Goal: Entertainment & Leisure: Consume media (video, audio)

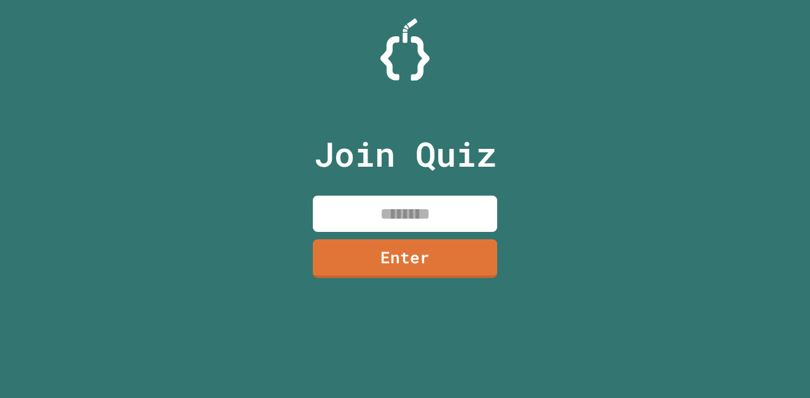
click at [459, 226] on input at bounding box center [405, 214] width 184 height 36
type input "********"
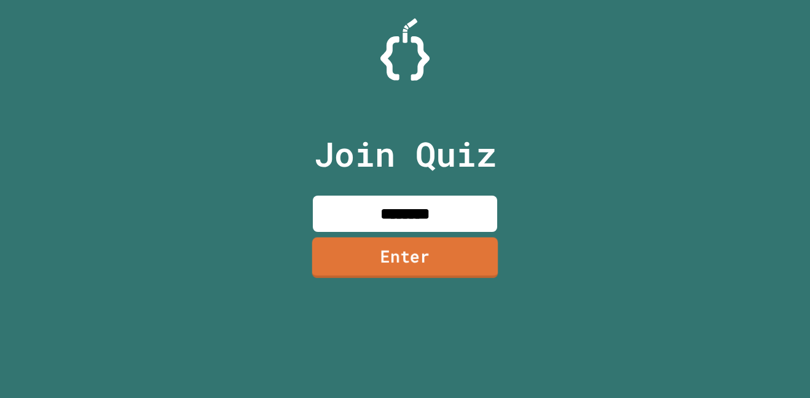
click at [445, 255] on link "Enter" at bounding box center [405, 257] width 186 height 41
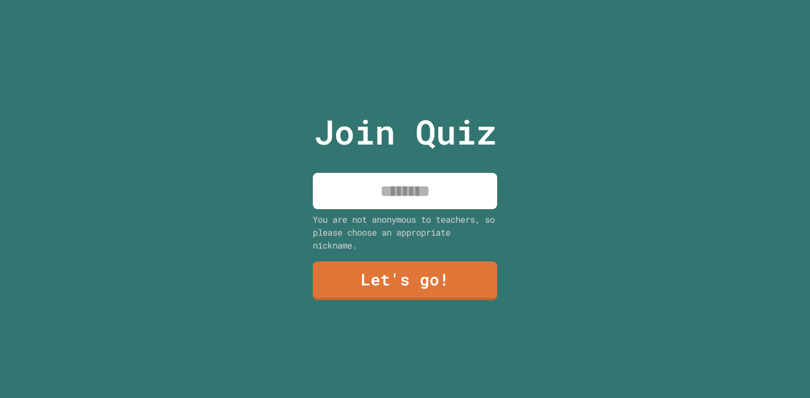
click at [424, 201] on input at bounding box center [405, 191] width 184 height 36
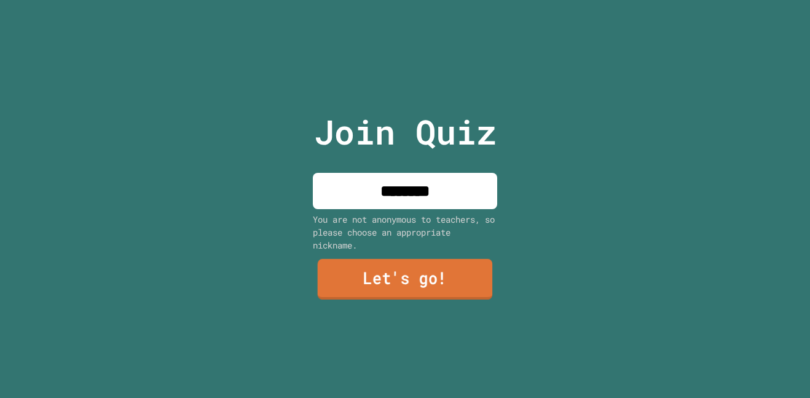
type input "********"
click at [449, 274] on link "Let's go!" at bounding box center [405, 279] width 175 height 41
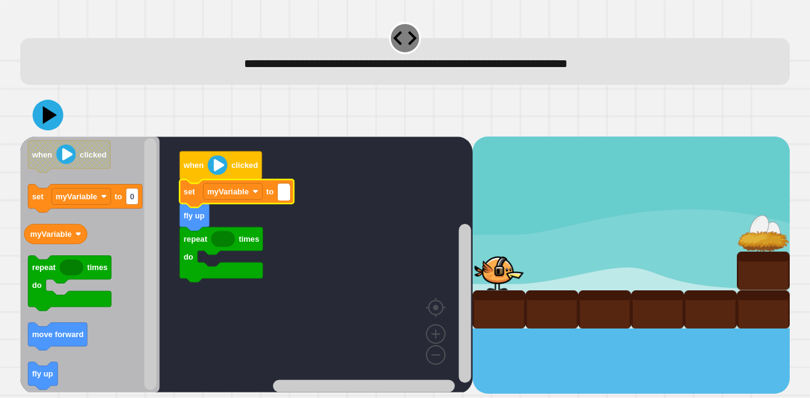
type input "*"
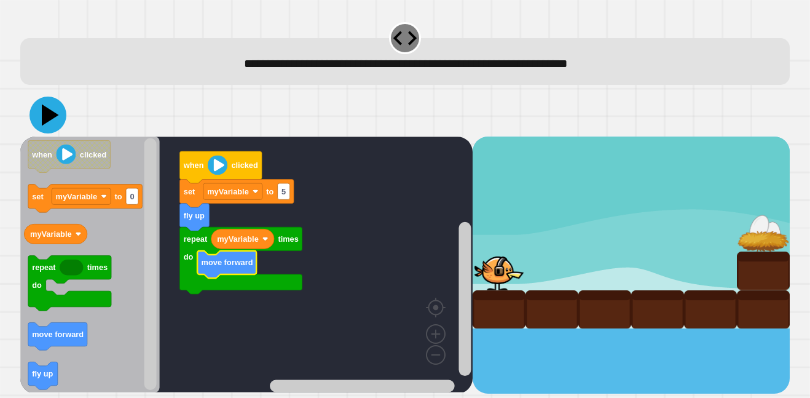
click at [52, 111] on icon at bounding box center [48, 115] width 37 height 37
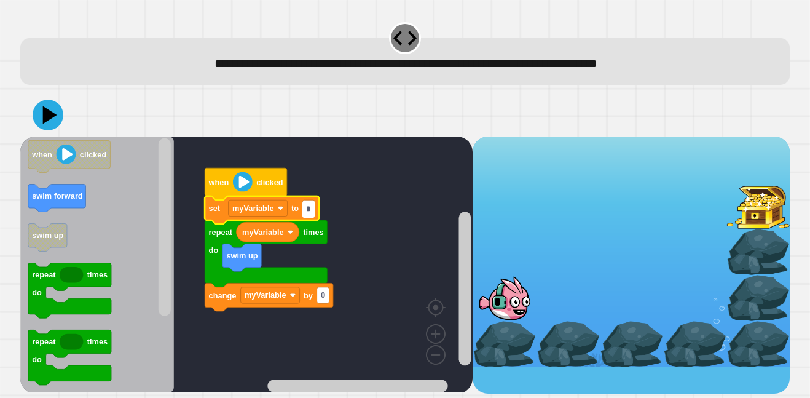
click at [308, 210] on input "*" at bounding box center [308, 209] width 12 height 16
type input "*"
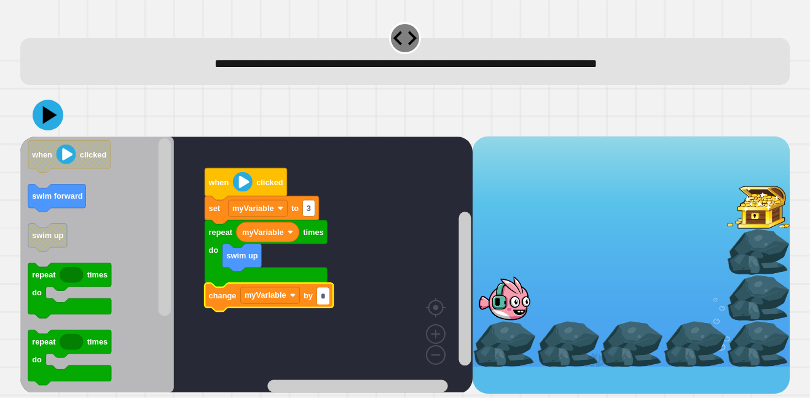
click at [322, 293] on input "*" at bounding box center [323, 296] width 12 height 16
type input "*"
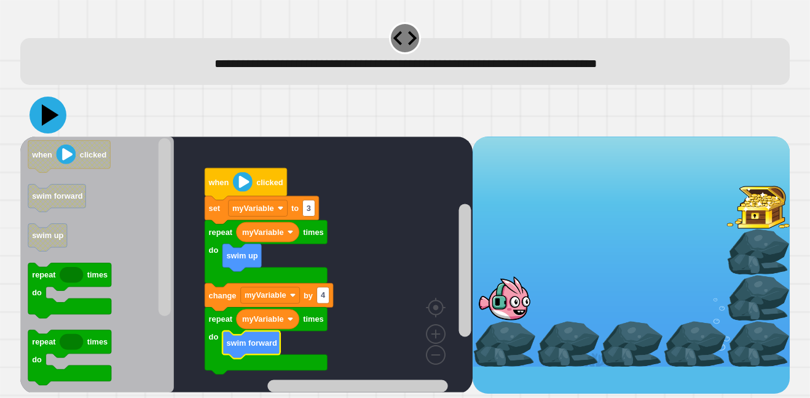
click at [44, 112] on icon at bounding box center [50, 115] width 17 height 22
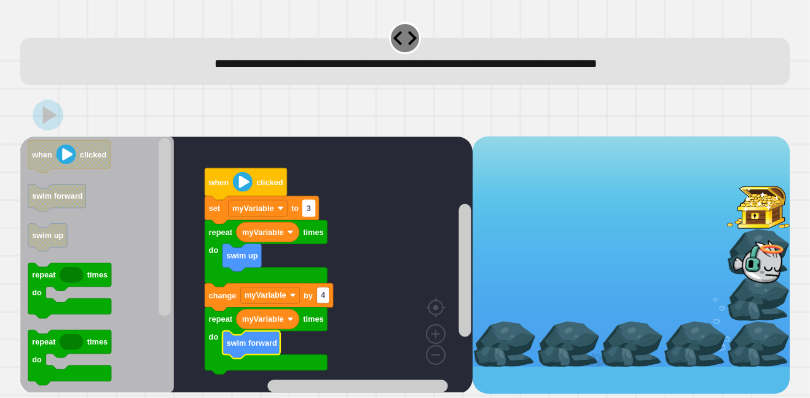
click at [306, 207] on rect "Blockly Workspace" at bounding box center [308, 208] width 12 height 16
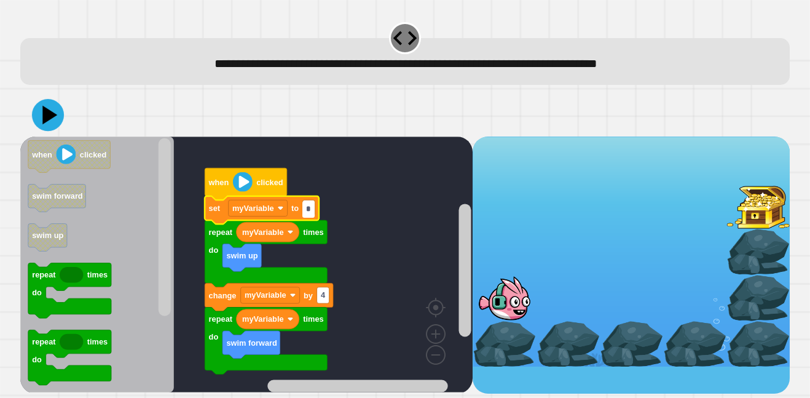
type input "*"
click at [54, 115] on icon at bounding box center [50, 115] width 17 height 22
click at [322, 293] on text "4" at bounding box center [323, 294] width 5 height 9
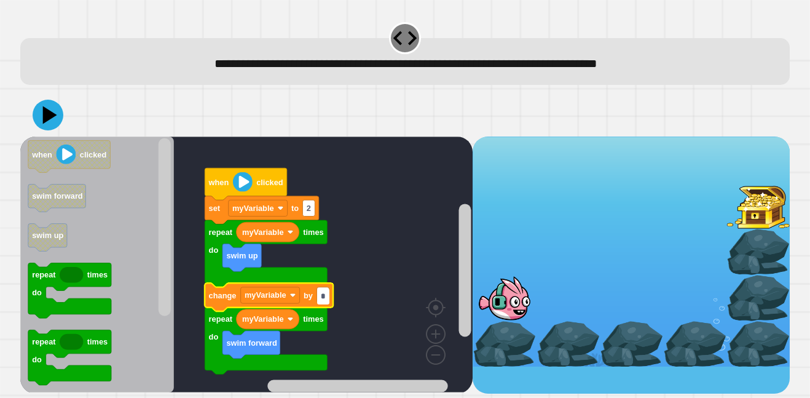
click at [322, 293] on input "*" at bounding box center [323, 296] width 12 height 16
type input "*"
click at [49, 112] on icon at bounding box center [50, 115] width 17 height 22
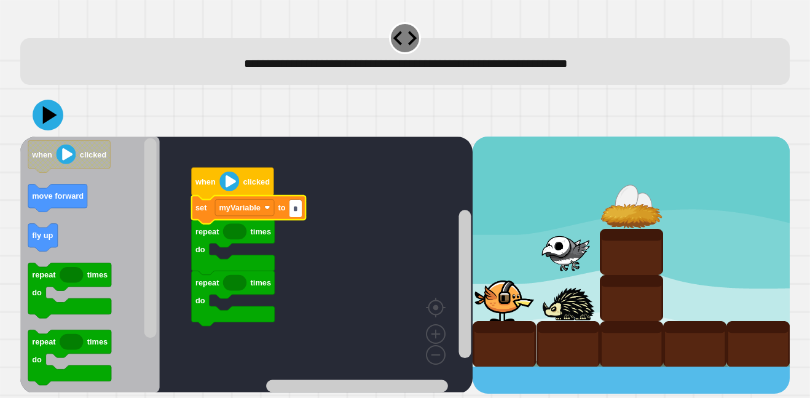
click at [290, 207] on input "*" at bounding box center [296, 208] width 12 height 16
type input "*"
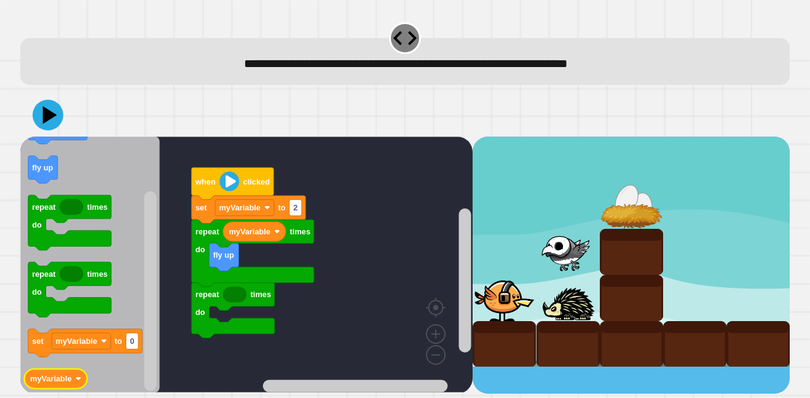
click at [66, 371] on icon "Blockly Workspace" at bounding box center [55, 378] width 63 height 20
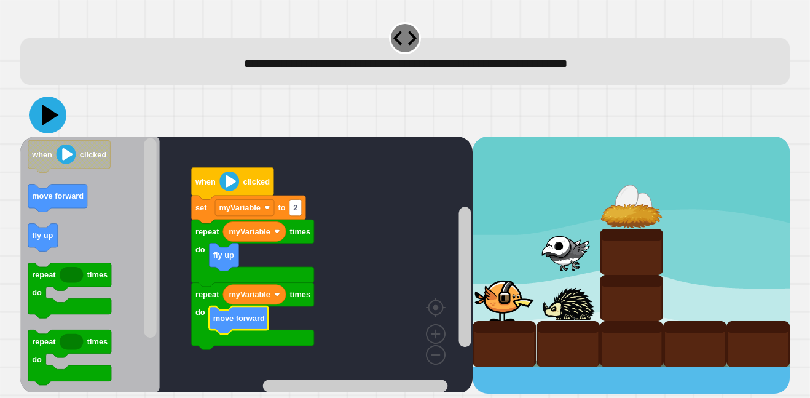
click at [51, 116] on icon at bounding box center [50, 115] width 17 height 22
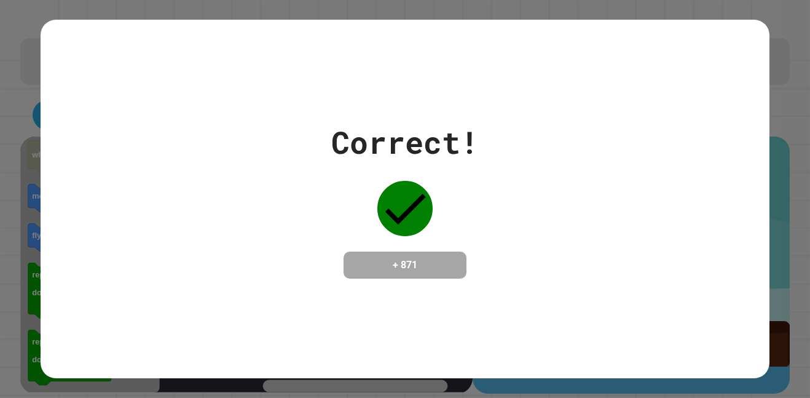
click at [172, 169] on div "Correct! + 871" at bounding box center [405, 198] width 729 height 159
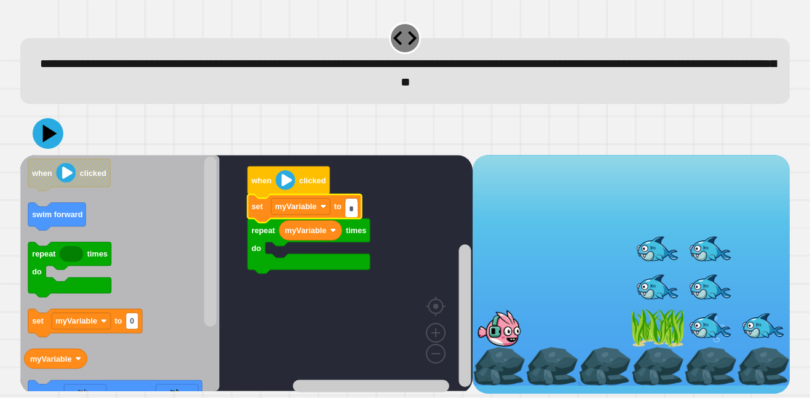
click at [356, 207] on input "*" at bounding box center [352, 209] width 12 height 16
type input "*"
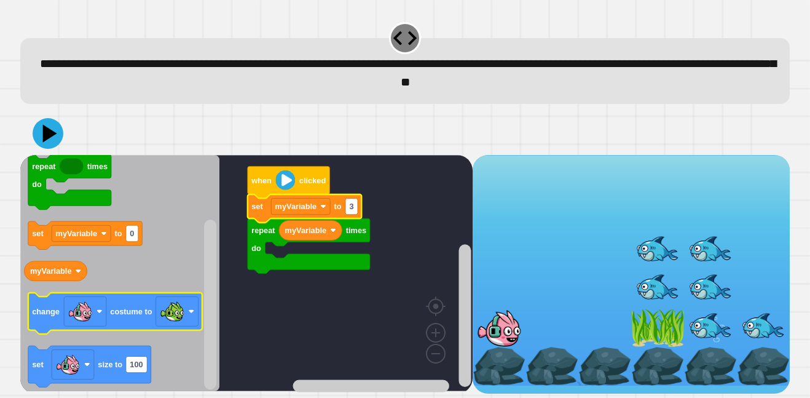
click at [110, 310] on text "costume to" at bounding box center [131, 311] width 42 height 9
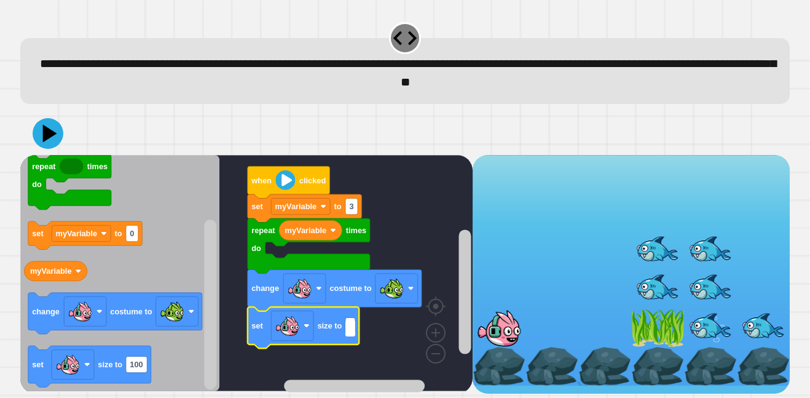
type input "*"
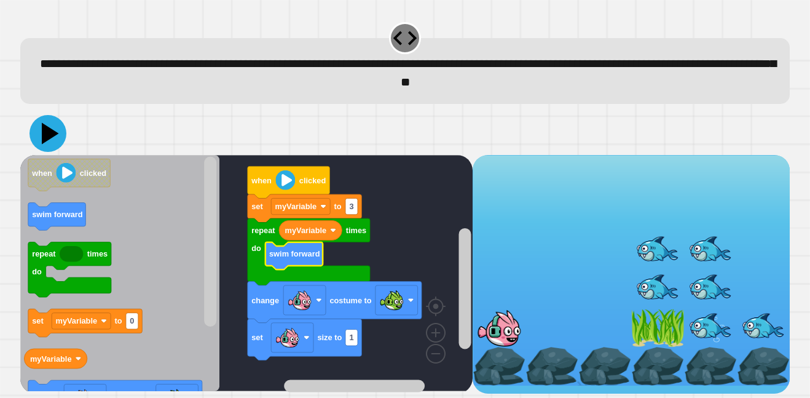
click at [57, 141] on icon at bounding box center [48, 133] width 37 height 37
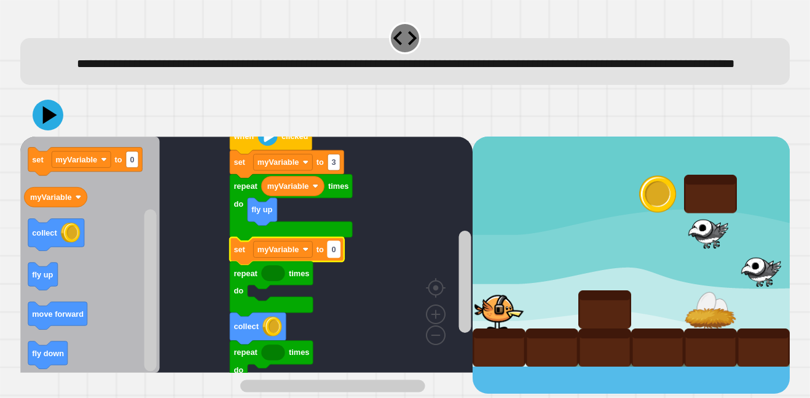
click at [330, 257] on rect "Blockly Workspace" at bounding box center [334, 249] width 12 height 16
type input "*"
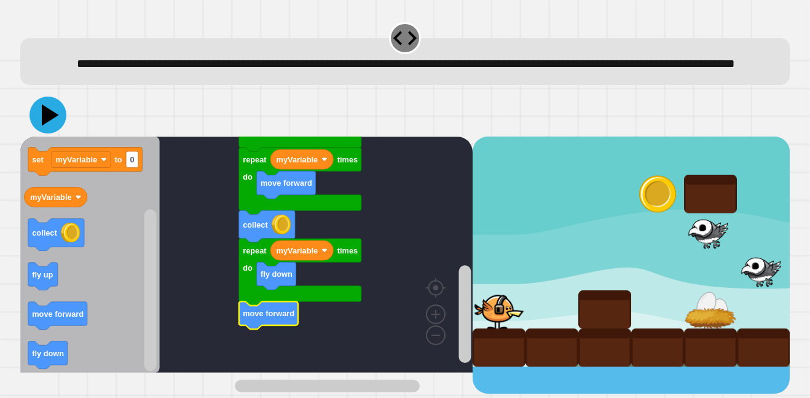
click at [49, 125] on icon at bounding box center [50, 115] width 17 height 22
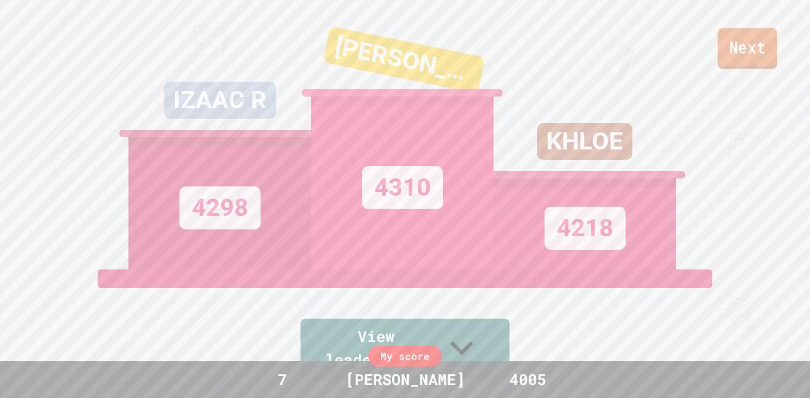
click at [745, 49] on link "Next" at bounding box center [748, 48] width 60 height 41
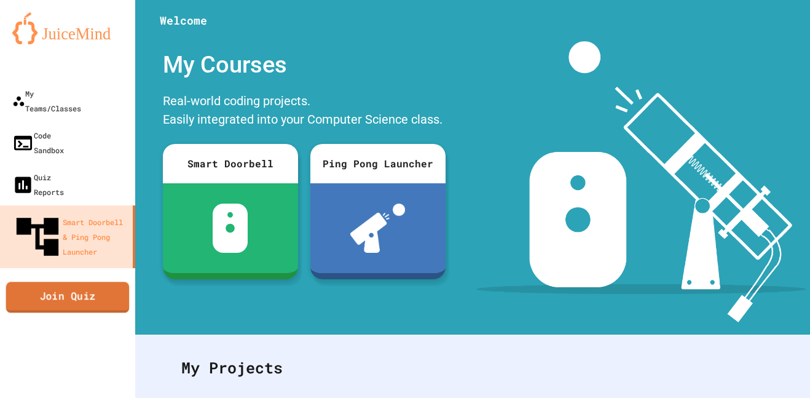
click at [79, 282] on link "Join Quiz" at bounding box center [68, 297] width 124 height 31
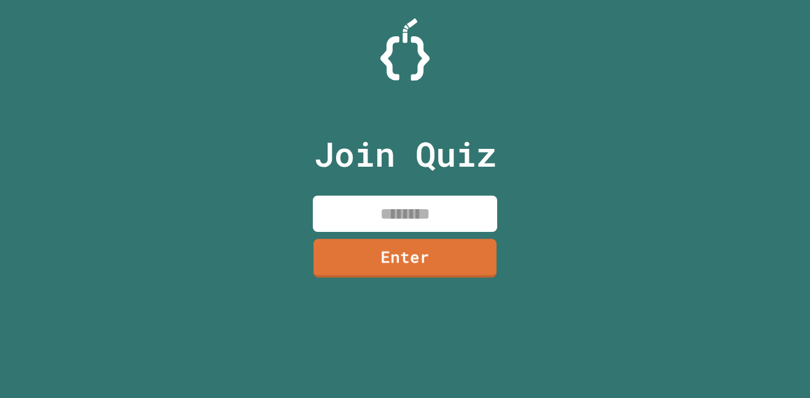
click at [475, 223] on input at bounding box center [405, 214] width 184 height 36
type input "********"
click at [492, 257] on link "Enter" at bounding box center [405, 258] width 183 height 39
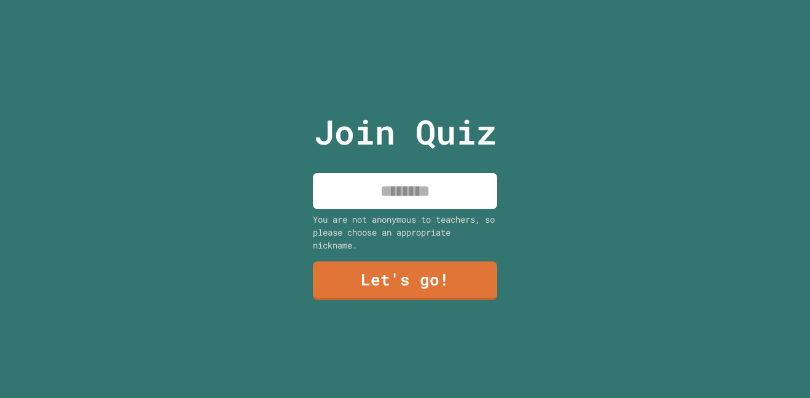
click at [445, 204] on input at bounding box center [405, 191] width 184 height 36
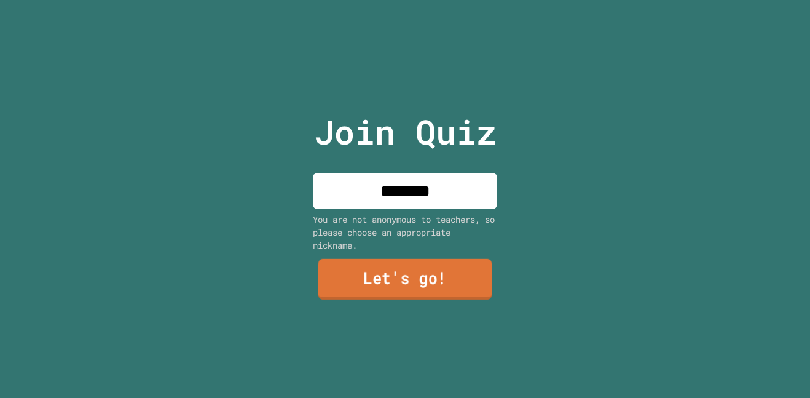
type input "********"
click at [470, 269] on link "Let's go!" at bounding box center [405, 279] width 174 height 41
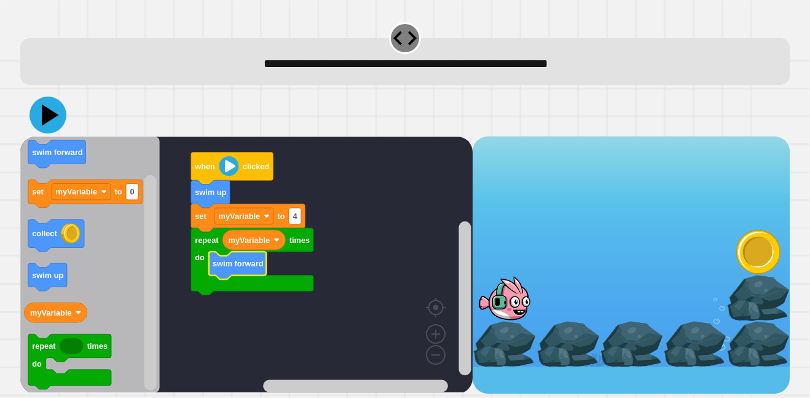
click at [49, 109] on icon at bounding box center [48, 115] width 37 height 37
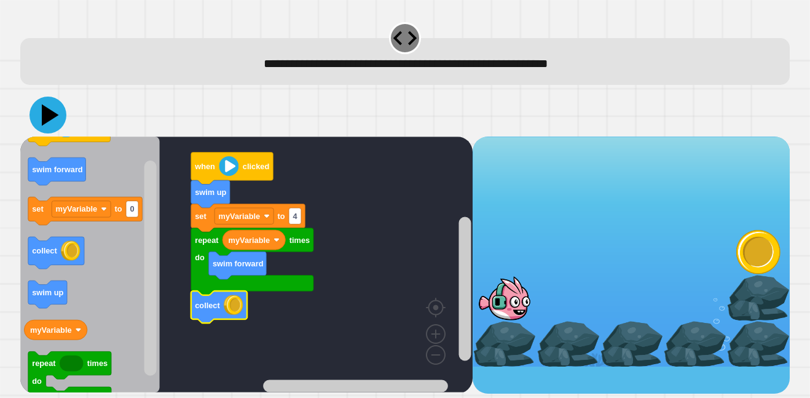
click at [47, 119] on icon at bounding box center [50, 115] width 17 height 22
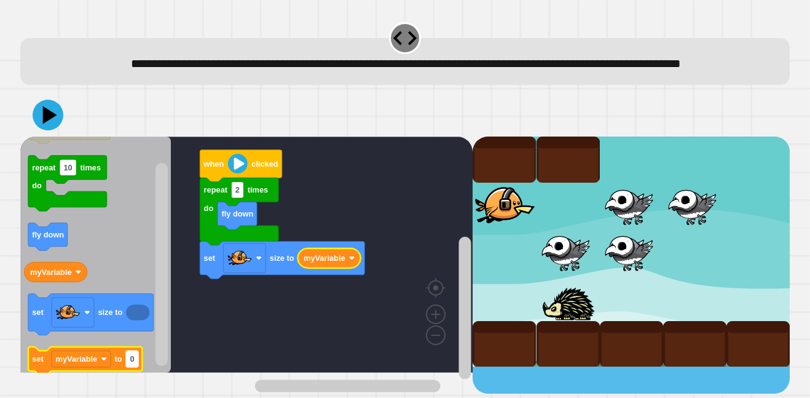
click at [135, 366] on rect "Blockly Workspace" at bounding box center [132, 358] width 12 height 16
type input "***"
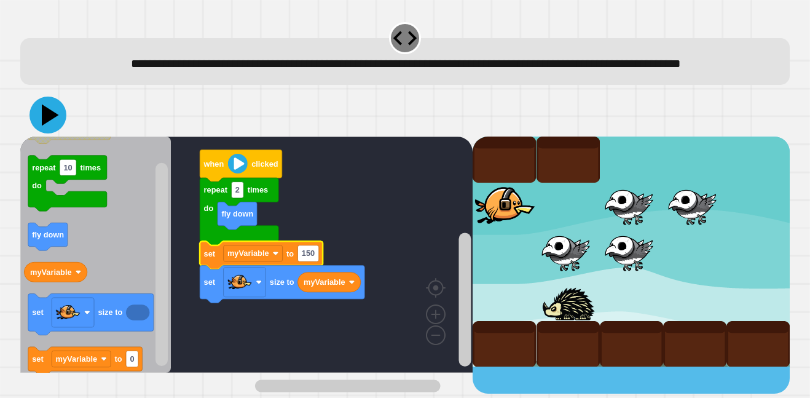
click at [42, 133] on icon at bounding box center [48, 115] width 37 height 37
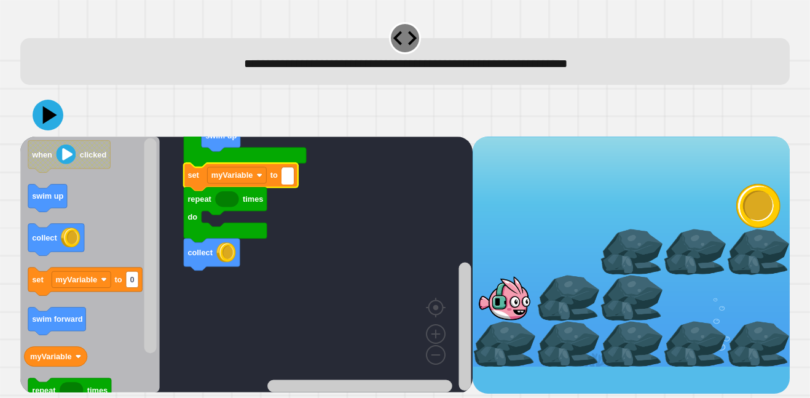
type input "*"
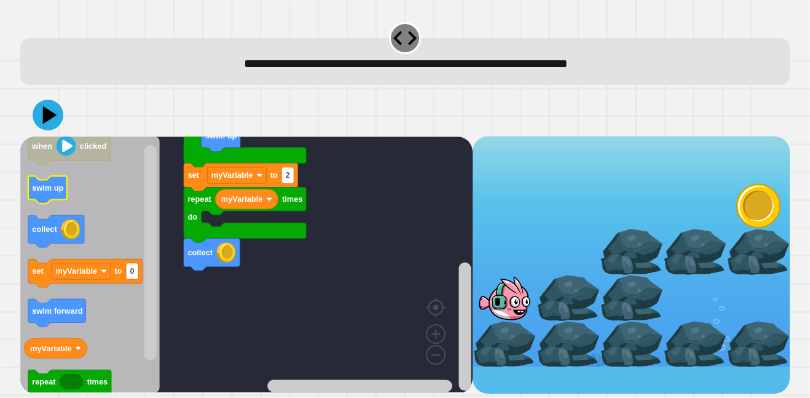
click at [60, 192] on text "swim up" at bounding box center [47, 187] width 31 height 9
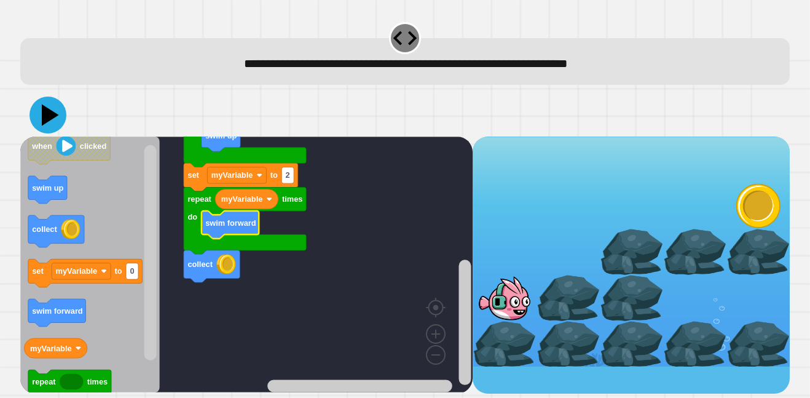
click at [45, 115] on icon at bounding box center [50, 115] width 17 height 22
click at [291, 180] on rect "Blockly Workspace" at bounding box center [288, 175] width 12 height 16
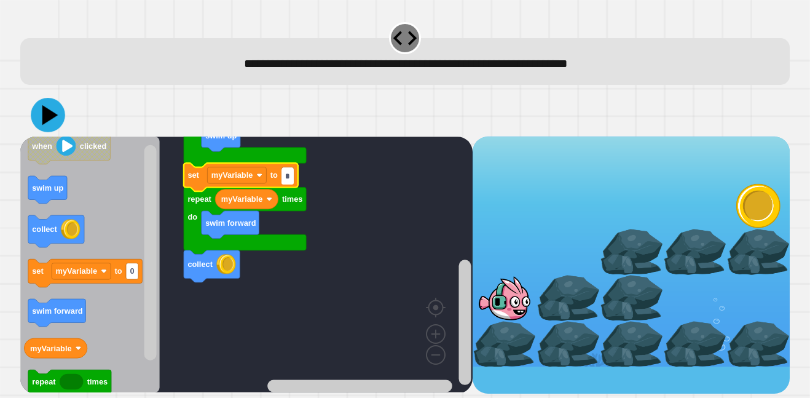
type input "*"
click at [56, 108] on icon at bounding box center [48, 115] width 34 height 34
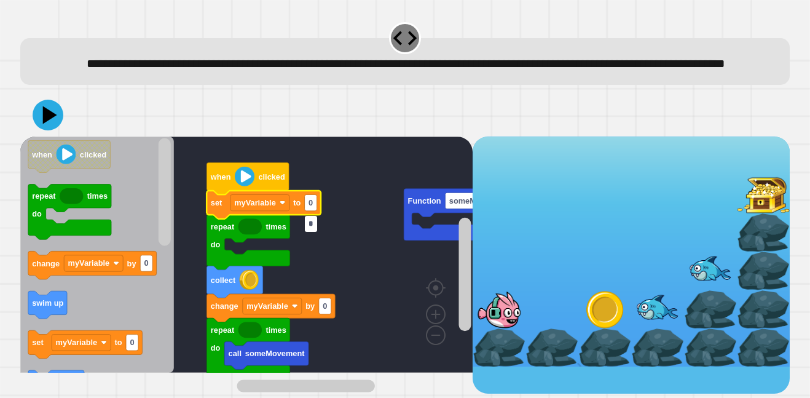
type input "*"
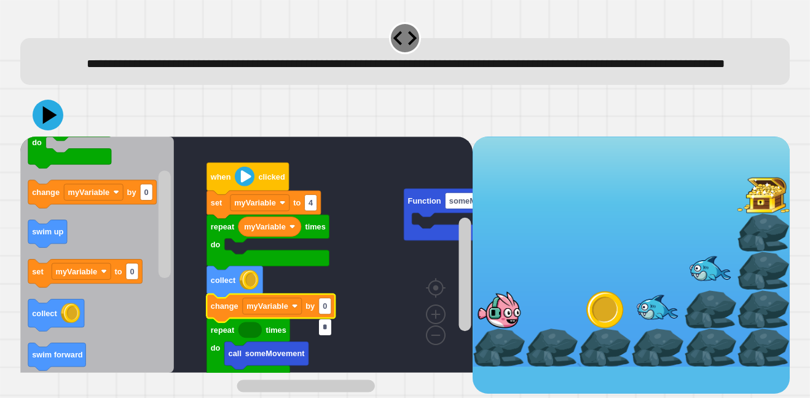
click at [328, 328] on input "*" at bounding box center [325, 327] width 12 height 16
type input "*"
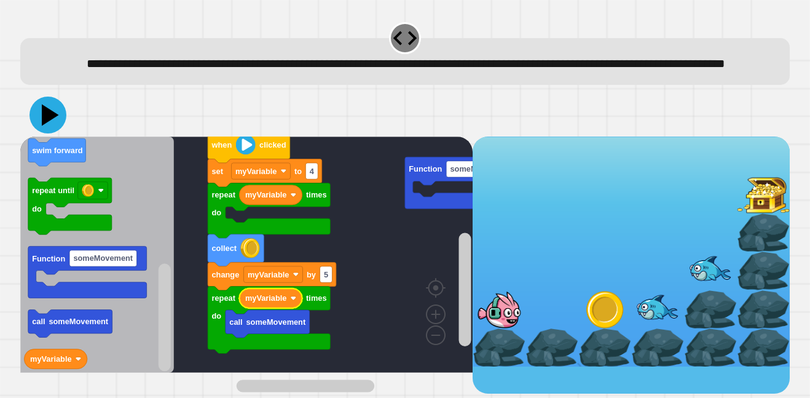
click at [50, 125] on icon at bounding box center [50, 115] width 17 height 22
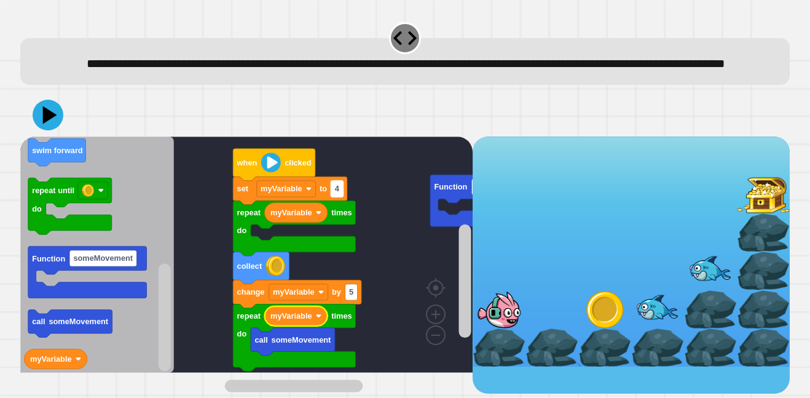
click at [339, 193] on text "4" at bounding box center [337, 188] width 5 height 9
type input "*"
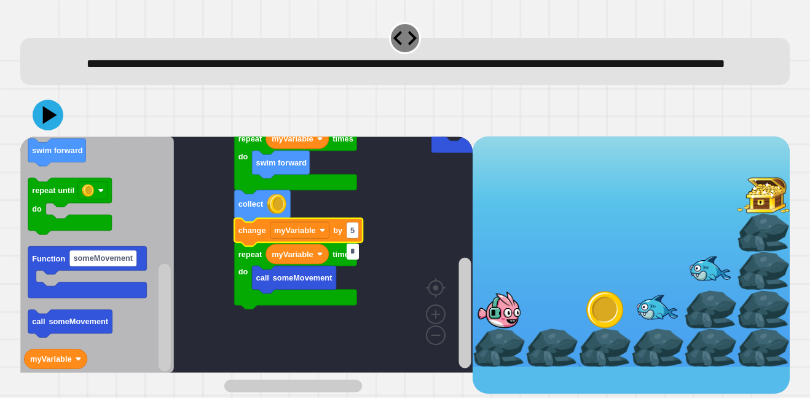
click at [350, 252] on input "*" at bounding box center [353, 251] width 12 height 16
type input "*"
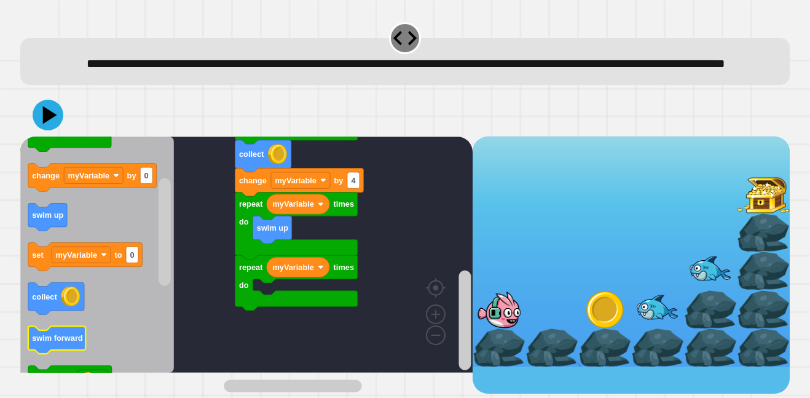
click at [58, 354] on icon "Blockly Workspace" at bounding box center [57, 340] width 58 height 28
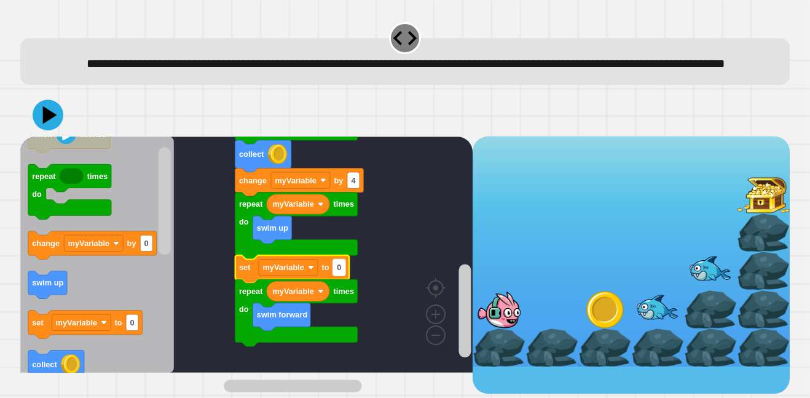
click at [340, 272] on text "0" at bounding box center [339, 267] width 4 height 9
type input "*"
click at [44, 125] on icon at bounding box center [50, 115] width 17 height 22
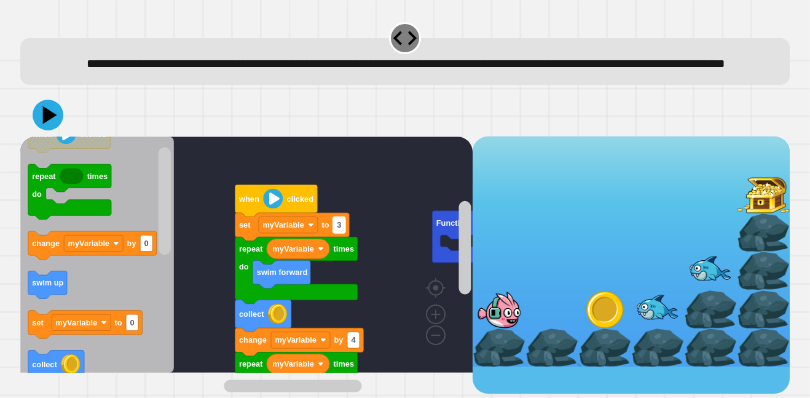
click at [339, 229] on text "3" at bounding box center [339, 224] width 4 height 9
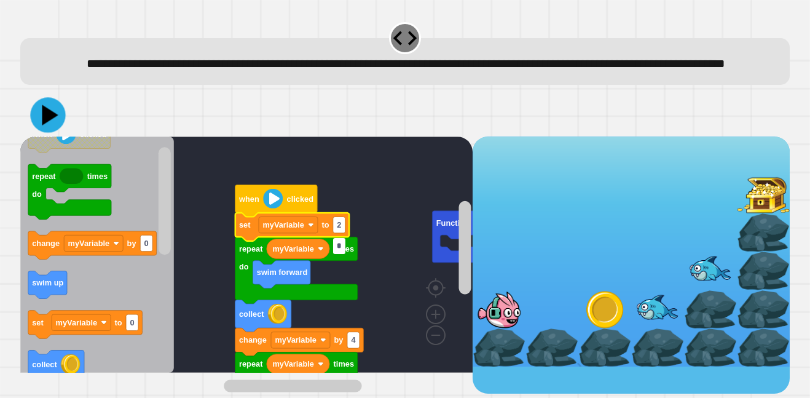
type input "*"
click at [50, 125] on icon at bounding box center [50, 115] width 16 height 20
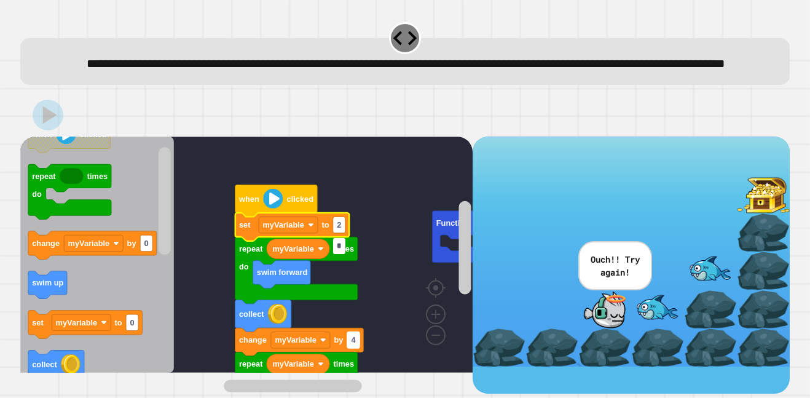
click at [357, 347] on rect "Blockly Workspace" at bounding box center [353, 339] width 12 height 16
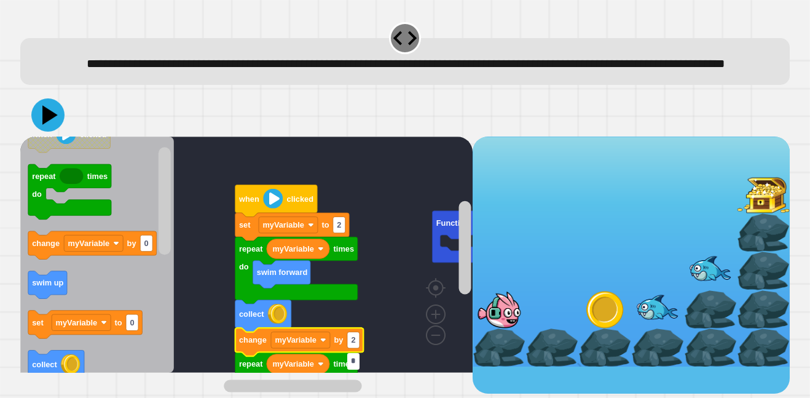
type input "*"
click at [38, 133] on icon at bounding box center [48, 115] width 37 height 37
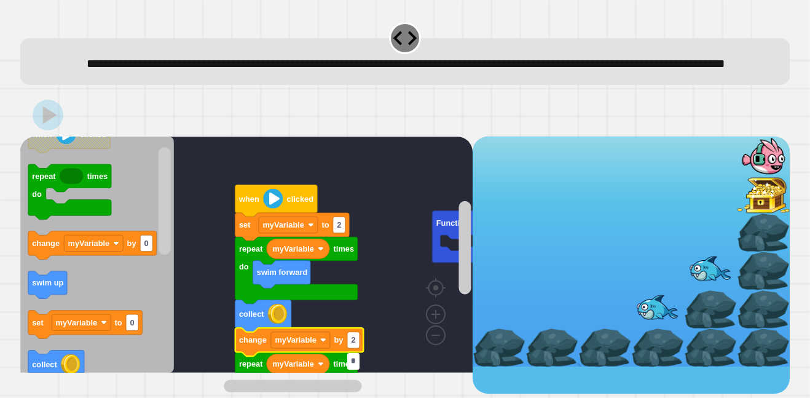
click at [349, 364] on input "*" at bounding box center [353, 361] width 12 height 16
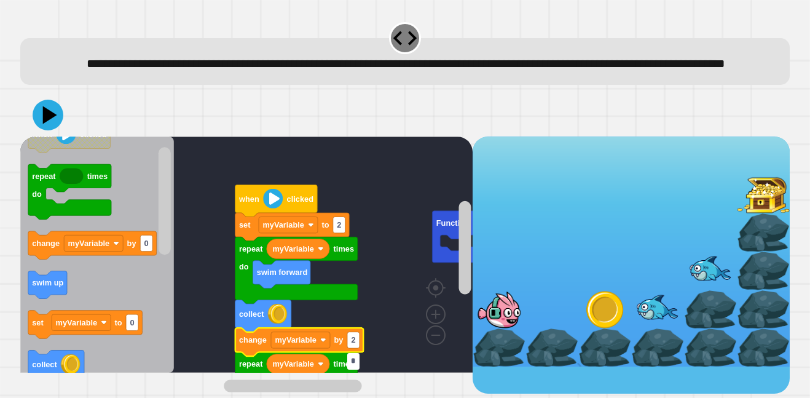
click at [354, 355] on input "*" at bounding box center [353, 361] width 12 height 16
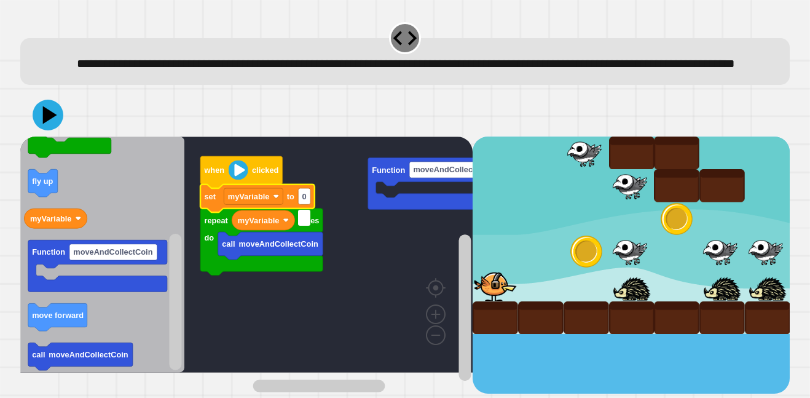
type input "*"
click at [65, 329] on icon "Blockly Workspace" at bounding box center [57, 317] width 59 height 28
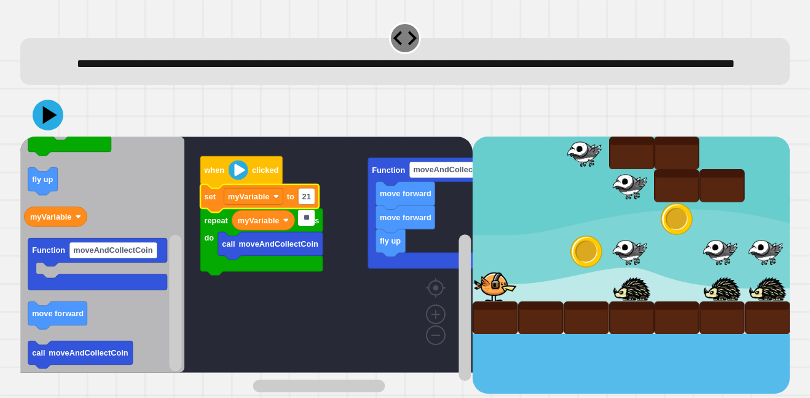
type input "*"
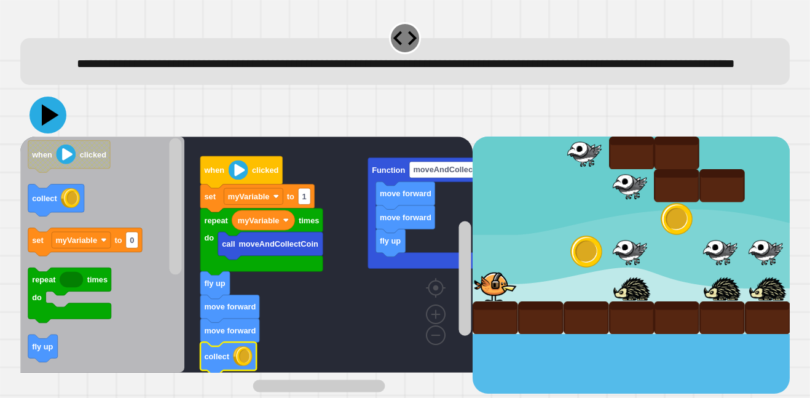
click at [52, 130] on icon at bounding box center [48, 115] width 37 height 37
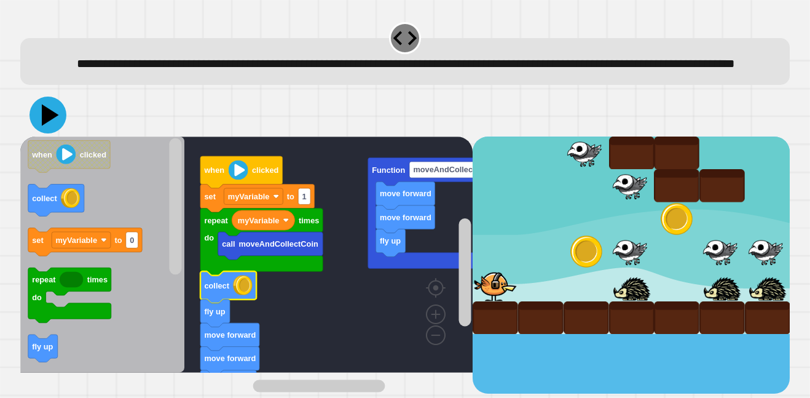
click at [51, 125] on icon at bounding box center [50, 115] width 17 height 22
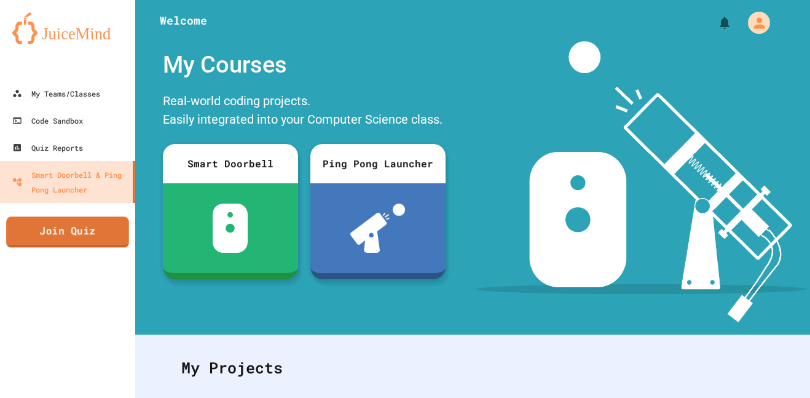
click at [113, 239] on link "Join Quiz" at bounding box center [67, 231] width 123 height 31
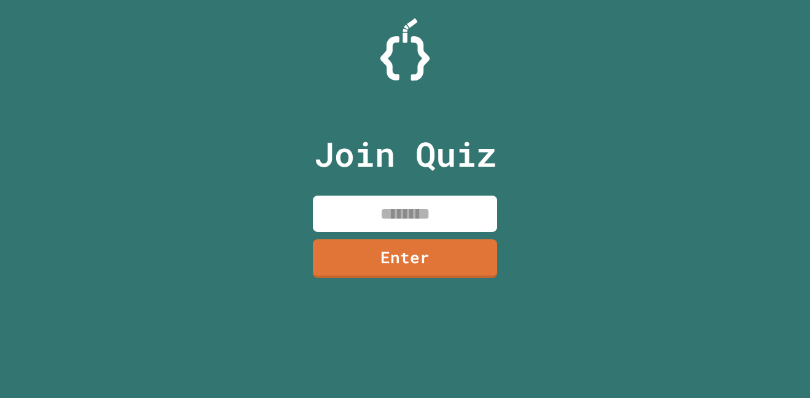
click at [381, 208] on input at bounding box center [405, 214] width 184 height 36
paste input "********"
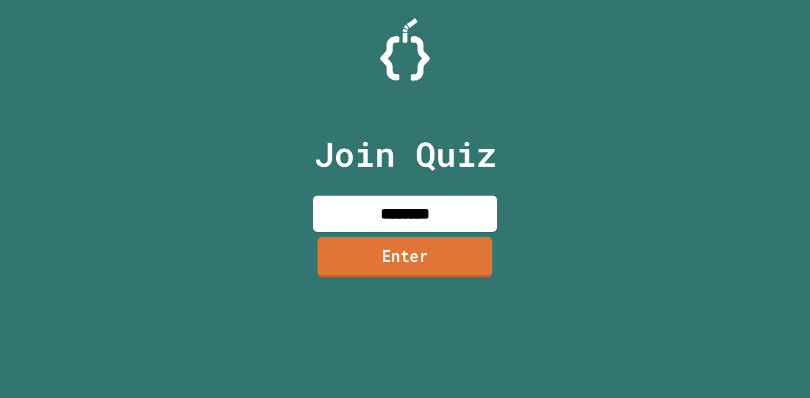
type input "********"
click at [438, 258] on link "Enter" at bounding box center [405, 257] width 175 height 41
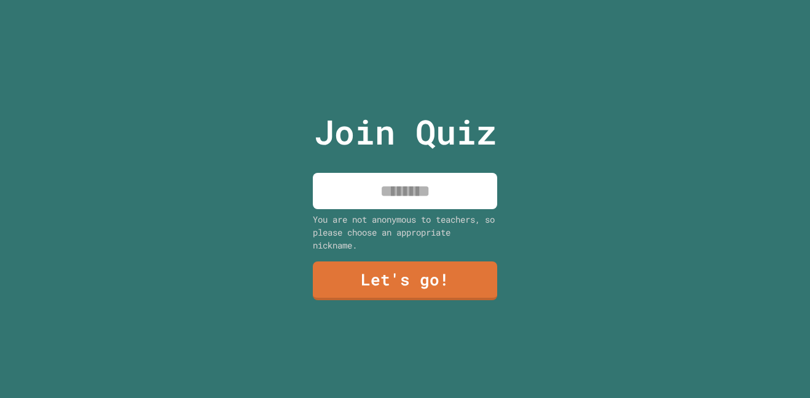
click at [389, 191] on input at bounding box center [405, 191] width 184 height 36
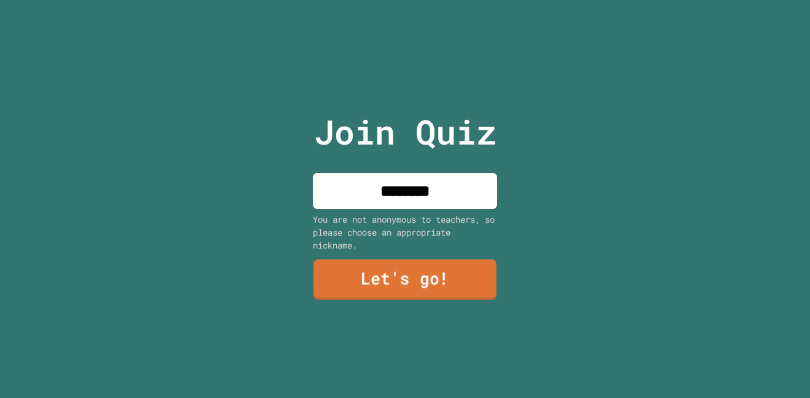
type input "********"
click at [421, 277] on link "Let's go!" at bounding box center [405, 279] width 183 height 41
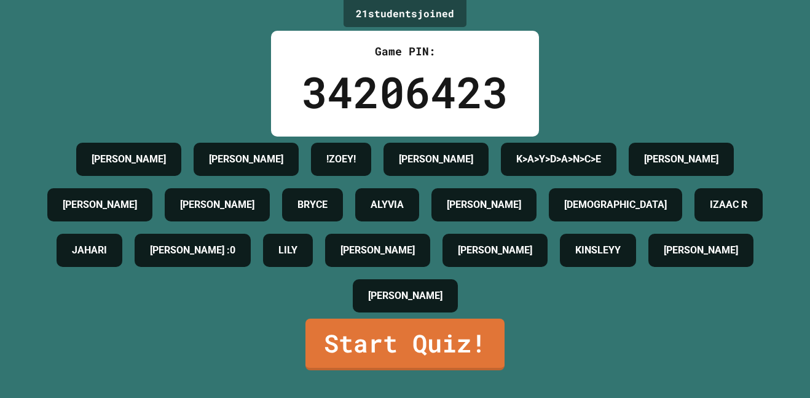
scroll to position [17, 0]
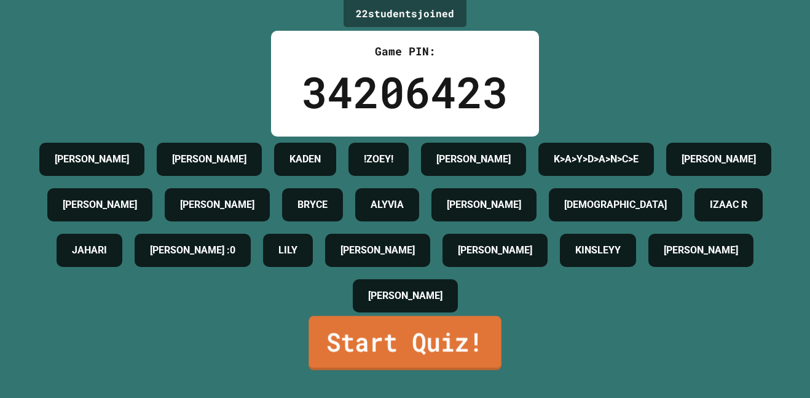
click at [449, 362] on link "Start Quiz!" at bounding box center [405, 343] width 192 height 54
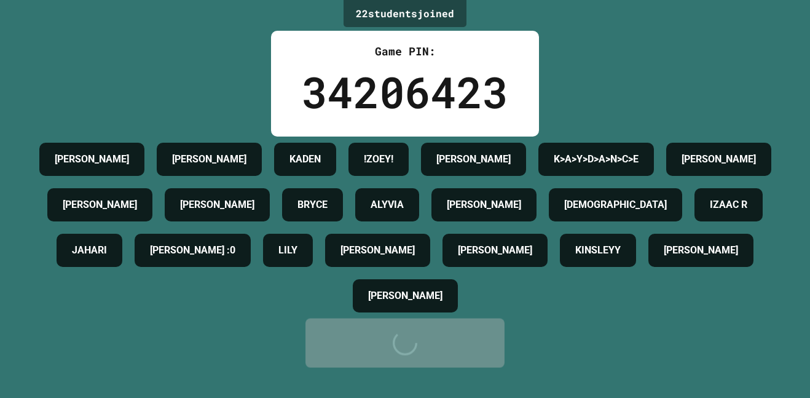
scroll to position [0, 0]
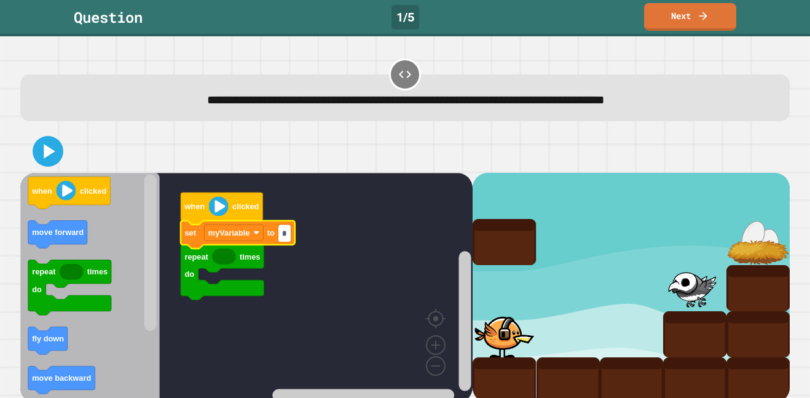
click at [288, 234] on input "*" at bounding box center [285, 234] width 12 height 16
type input "*"
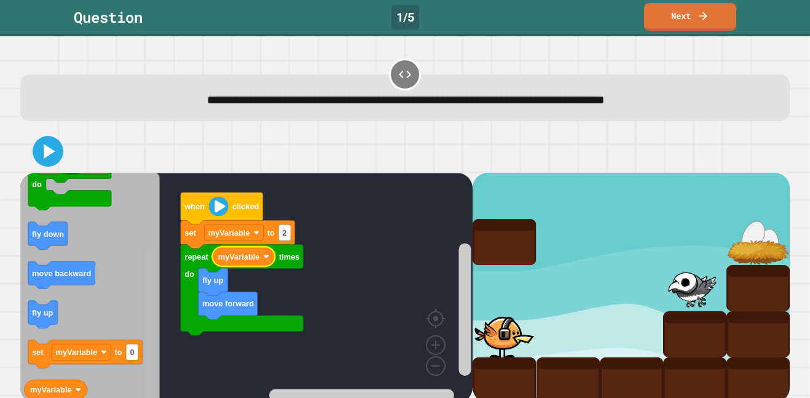
scroll to position [10, 0]
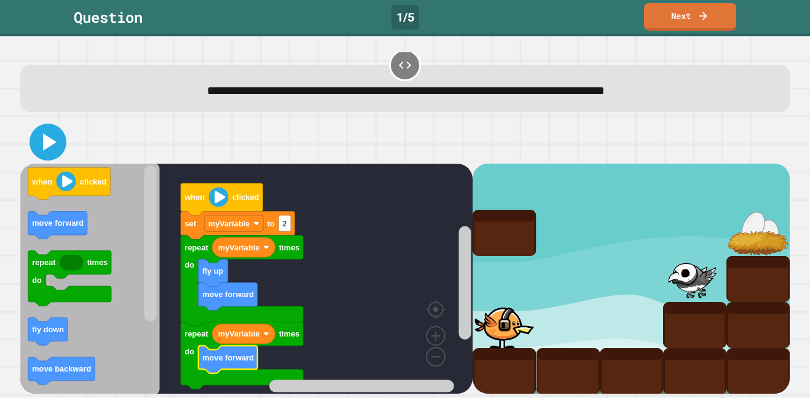
click at [50, 145] on icon at bounding box center [50, 141] width 14 height 17
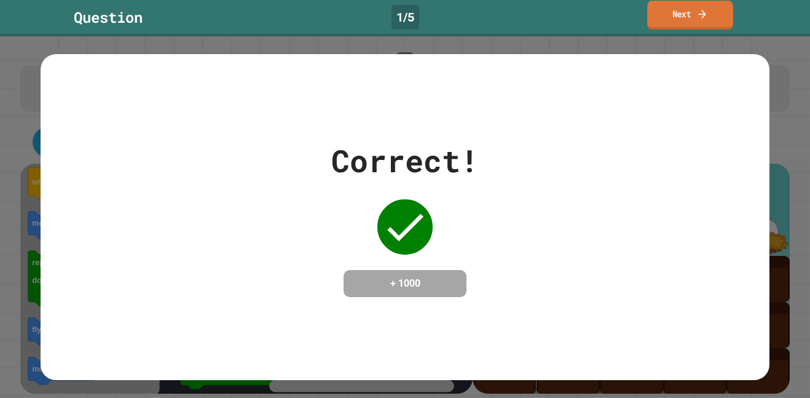
click at [728, 9] on link "Next" at bounding box center [690, 15] width 86 height 29
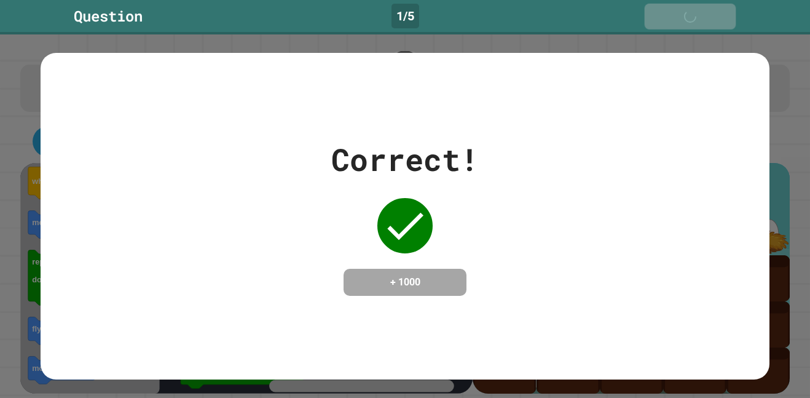
scroll to position [9, 0]
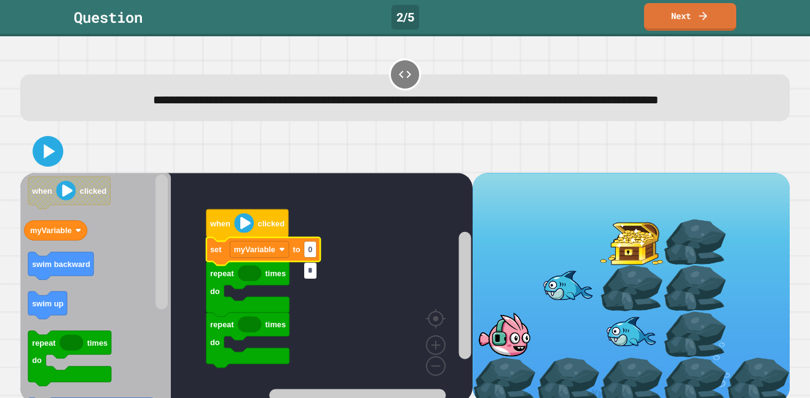
type input "*"
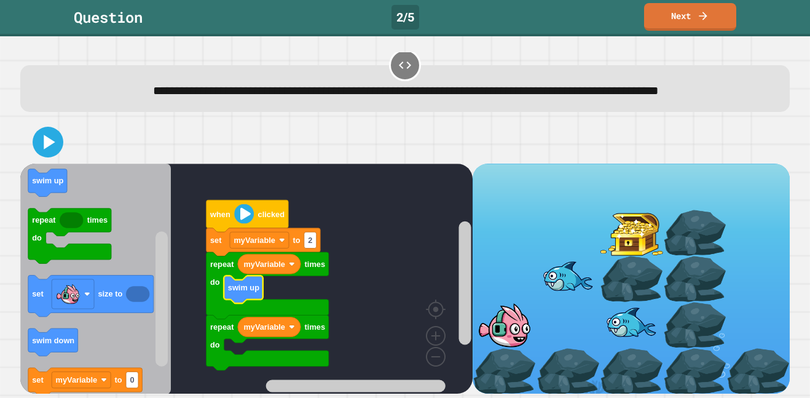
scroll to position [31, 0]
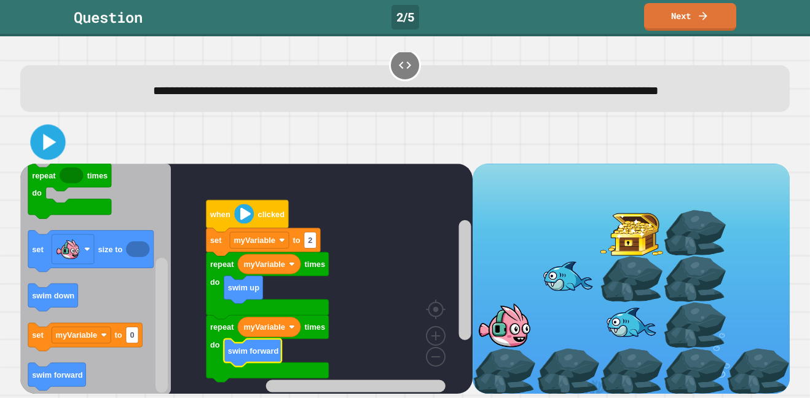
click at [41, 144] on icon at bounding box center [48, 142] width 28 height 28
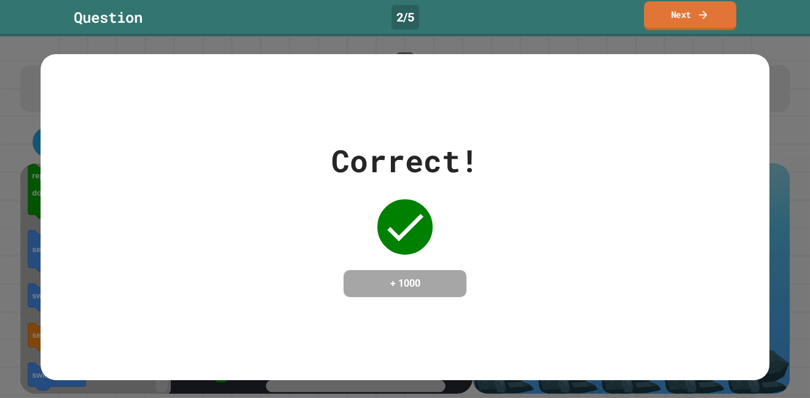
click at [669, 18] on link "Next" at bounding box center [690, 15] width 92 height 29
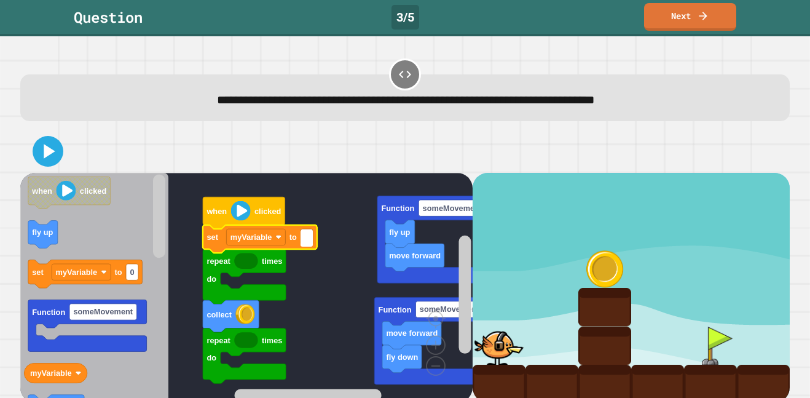
type input "*"
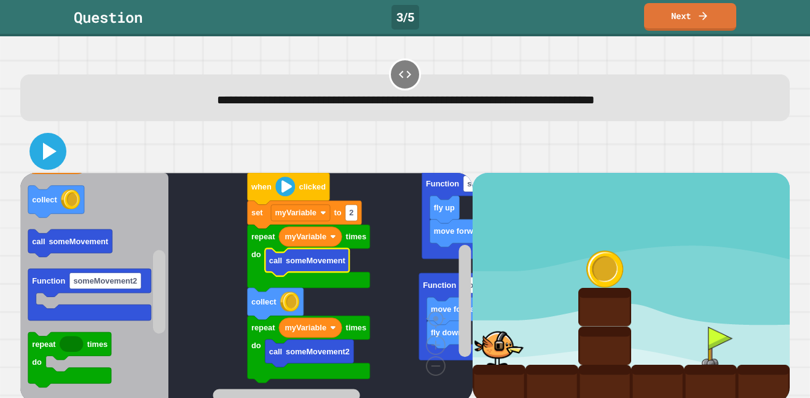
click at [44, 144] on icon at bounding box center [48, 151] width 30 height 30
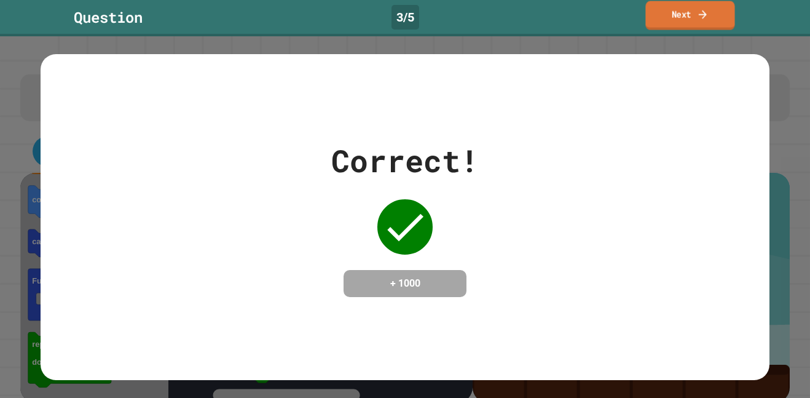
click at [649, 11] on link "Next" at bounding box center [690, 15] width 89 height 29
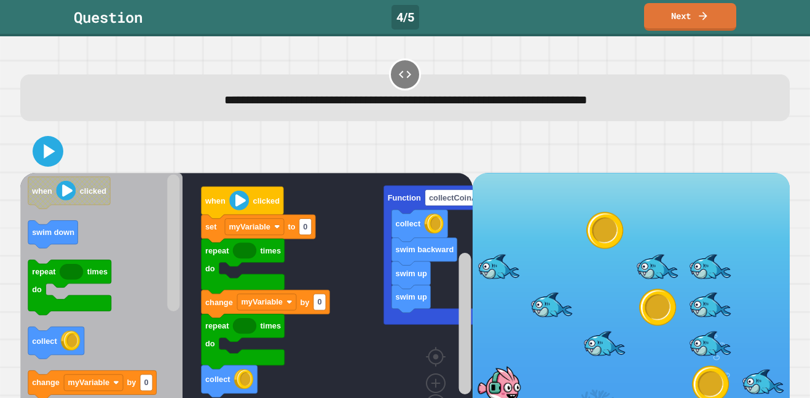
scroll to position [49, 0]
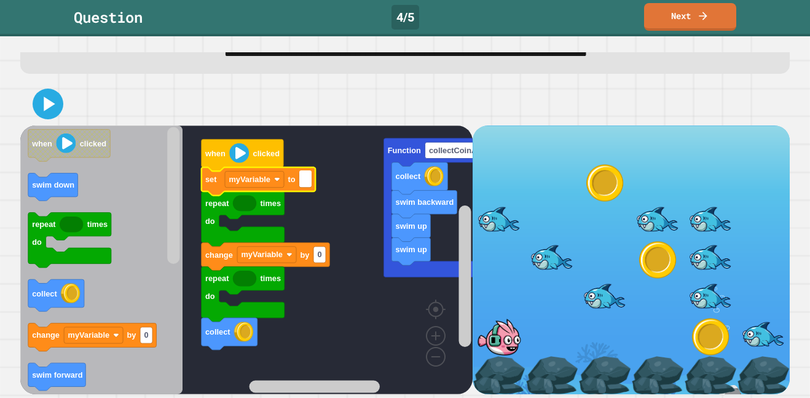
type input "*"
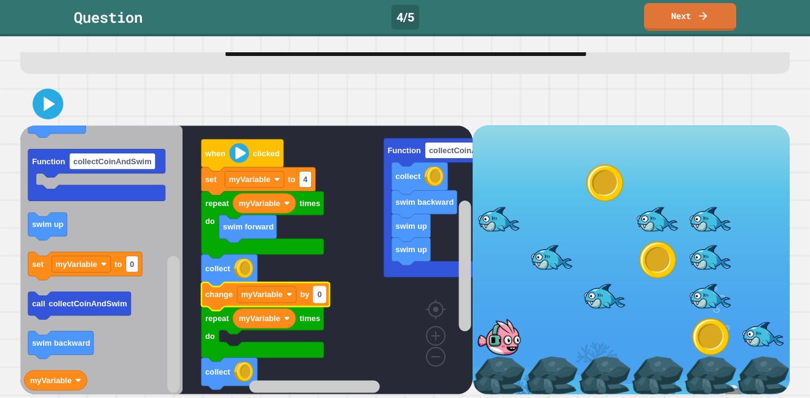
click at [321, 296] on text "0" at bounding box center [319, 294] width 4 height 9
type input "*"
click at [336, 315] on rect "Blockly Workspace" at bounding box center [246, 259] width 453 height 269
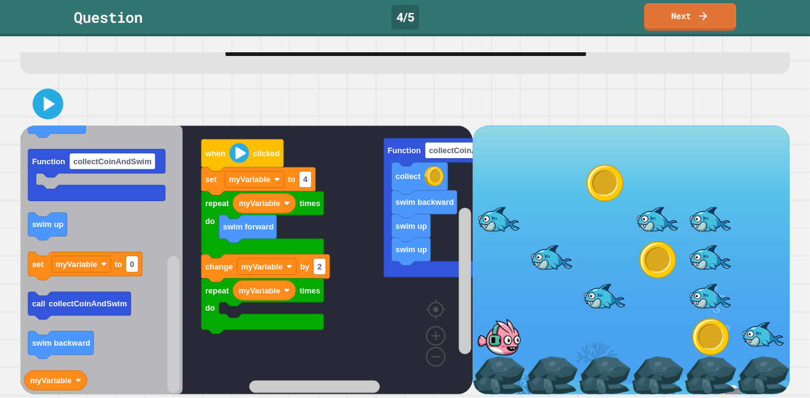
click at [321, 256] on icon "Blockly Workspace" at bounding box center [266, 268] width 128 height 28
click at [318, 271] on rect "Blockly Workspace" at bounding box center [320, 266] width 12 height 16
type input "*"
type input "**"
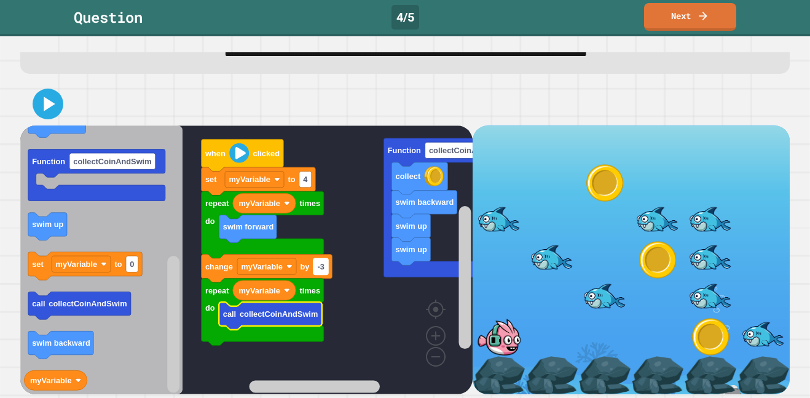
click at [326, 266] on rect "Blockly Workspace" at bounding box center [321, 266] width 15 height 16
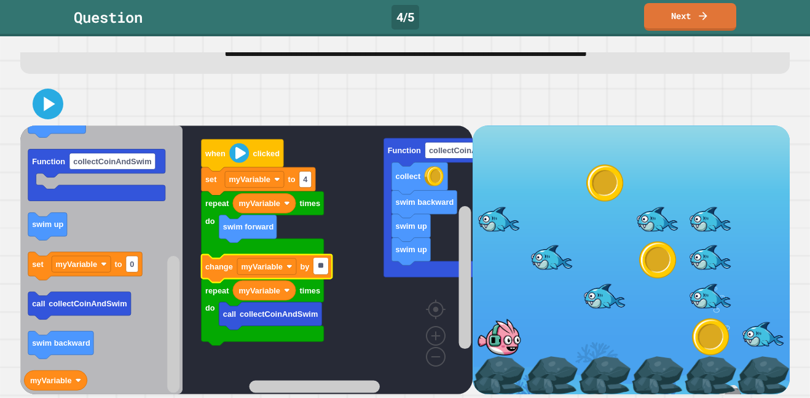
click at [322, 263] on input "**" at bounding box center [321, 266] width 15 height 16
type input "**"
click at [55, 95] on icon at bounding box center [48, 104] width 30 height 30
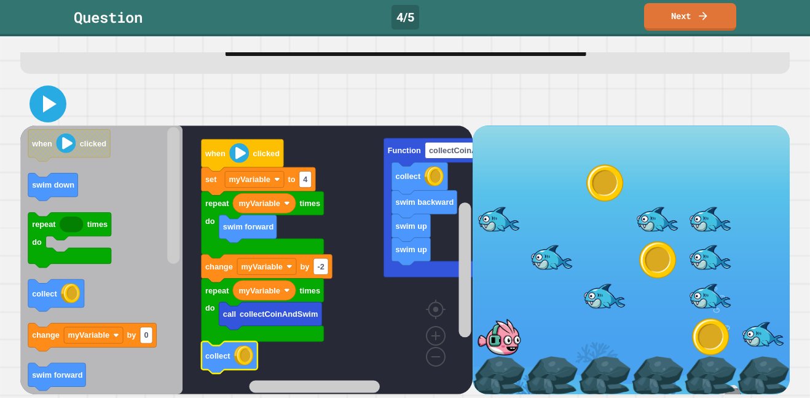
click at [44, 113] on icon at bounding box center [48, 104] width 30 height 30
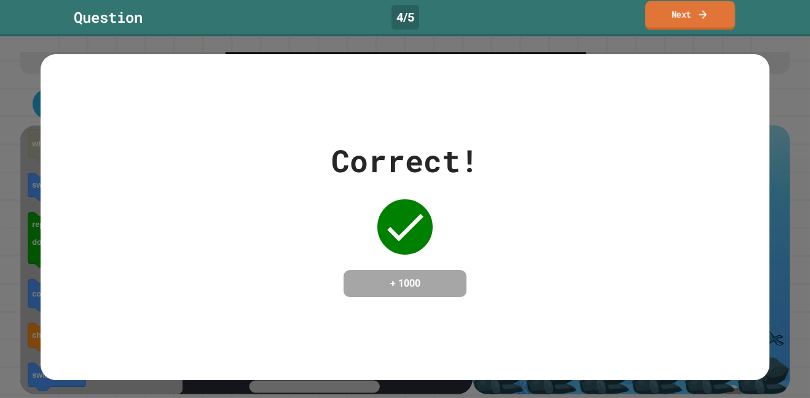
click at [664, 26] on link "Next" at bounding box center [691, 15] width 90 height 29
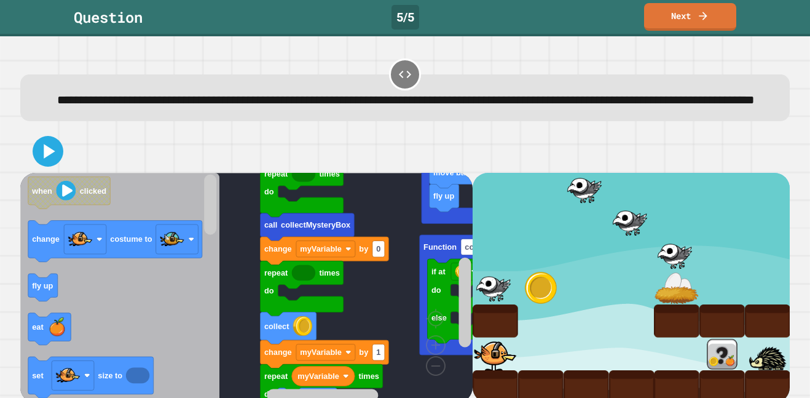
scroll to position [31, 0]
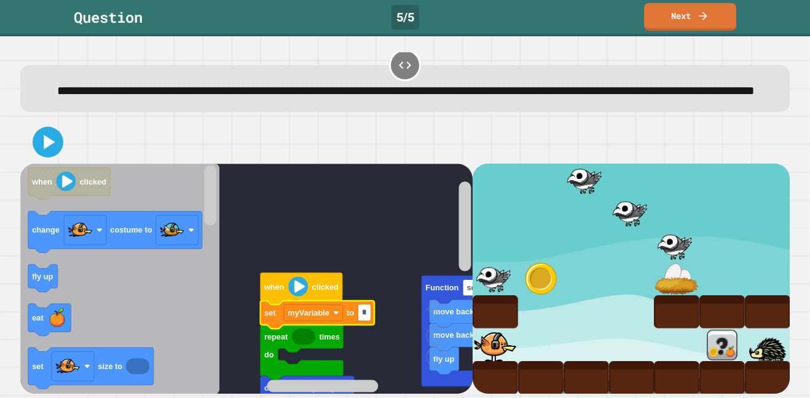
type input "*"
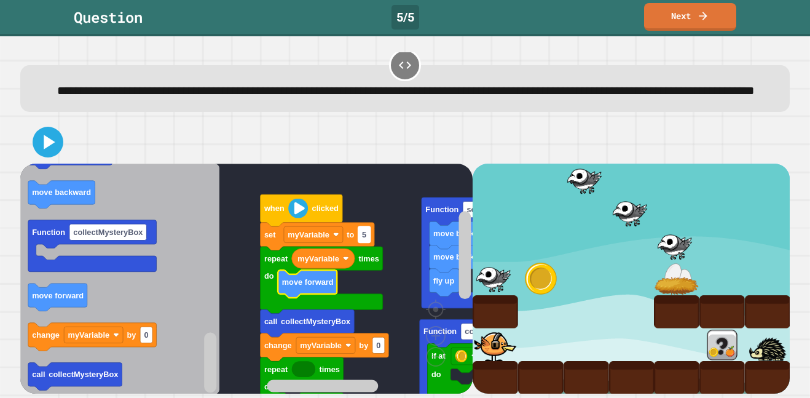
click at [364, 234] on text "5" at bounding box center [364, 233] width 4 height 9
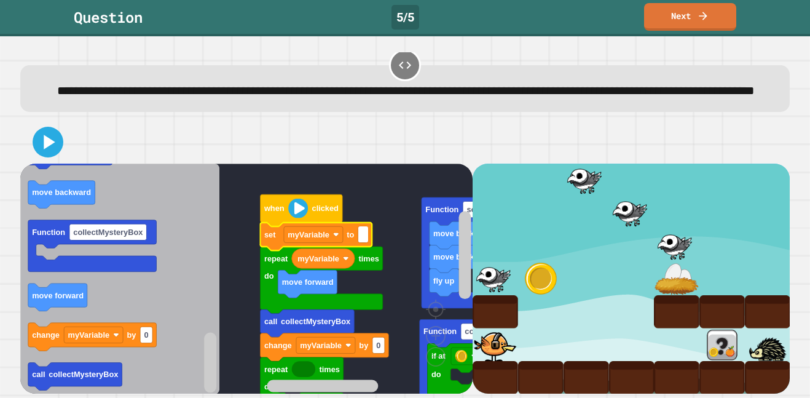
type input "*"
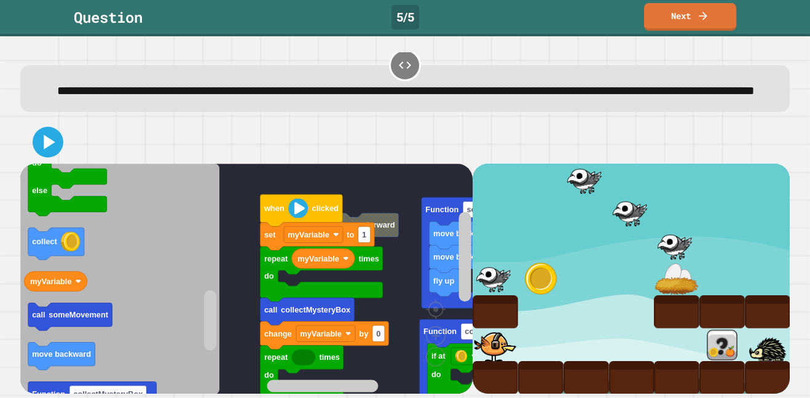
click at [355, 234] on icon "Blockly Workspace" at bounding box center [317, 236] width 114 height 28
click at [360, 235] on rect "Blockly Workspace" at bounding box center [364, 234] width 12 height 16
type input "*"
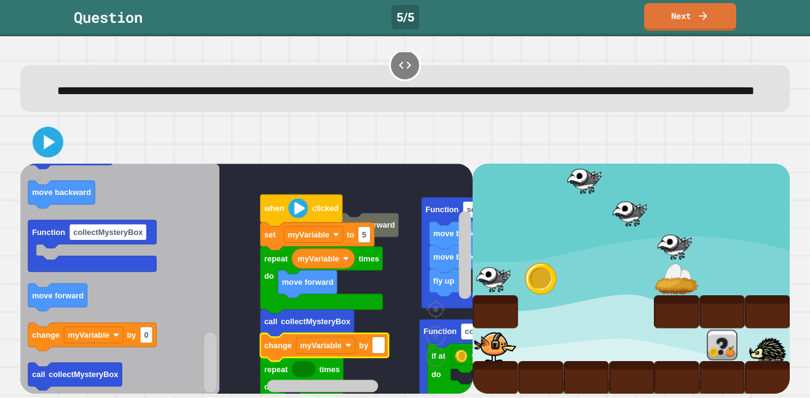
type input "*"
type input "**"
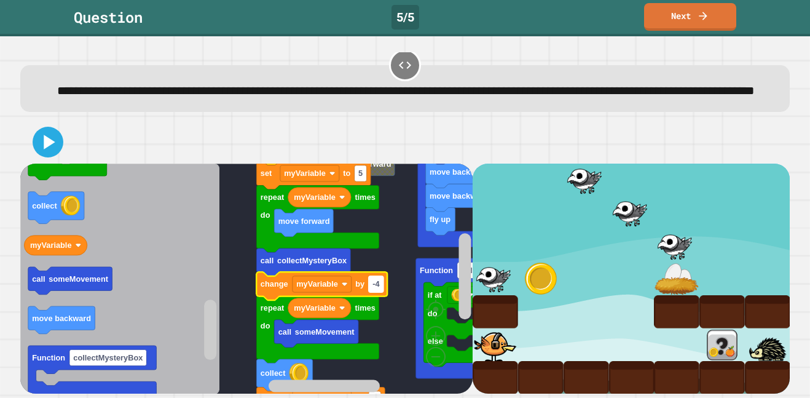
click at [381, 284] on rect "Blockly Workspace" at bounding box center [376, 283] width 15 height 16
type input "*"
click at [415, 268] on rect "Blockly Workspace" at bounding box center [246, 279] width 453 height 231
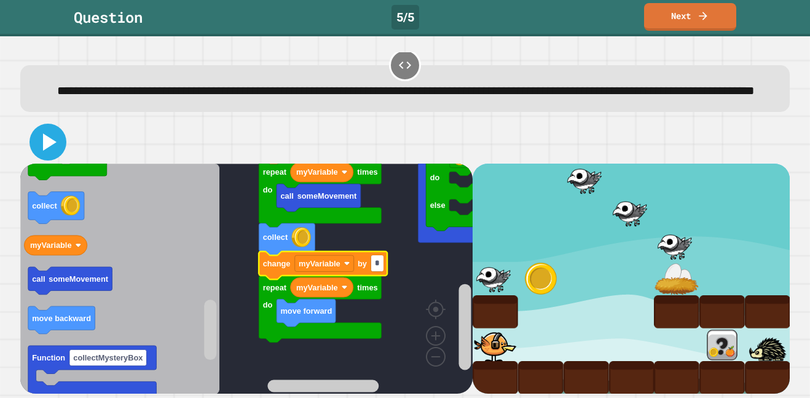
type input "*"
click at [57, 151] on icon at bounding box center [48, 142] width 30 height 30
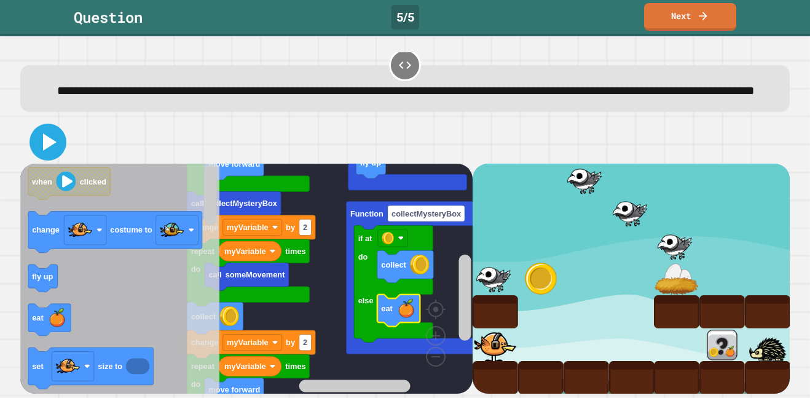
click at [54, 144] on icon at bounding box center [48, 142] width 30 height 30
click at [46, 142] on icon at bounding box center [49, 141] width 13 height 17
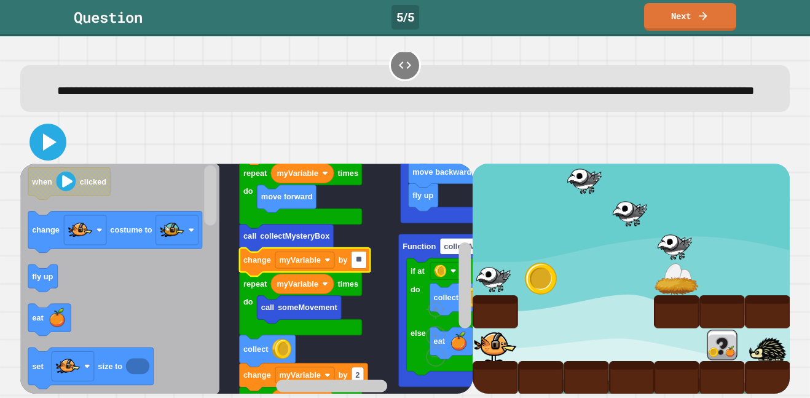
type input "**"
click at [39, 144] on icon at bounding box center [48, 142] width 30 height 30
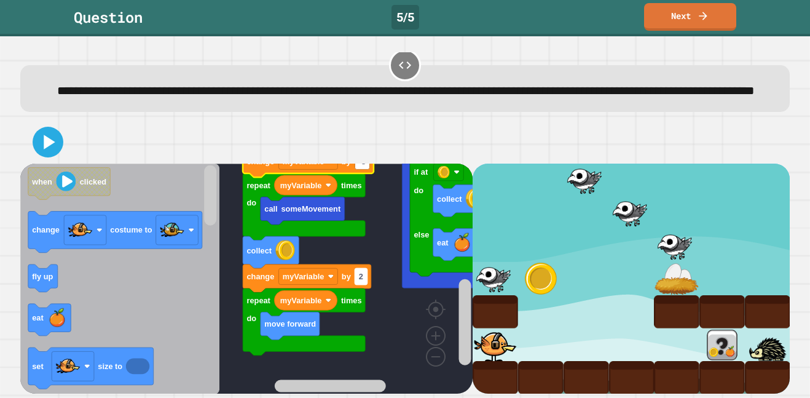
click at [360, 274] on text "2" at bounding box center [361, 276] width 4 height 9
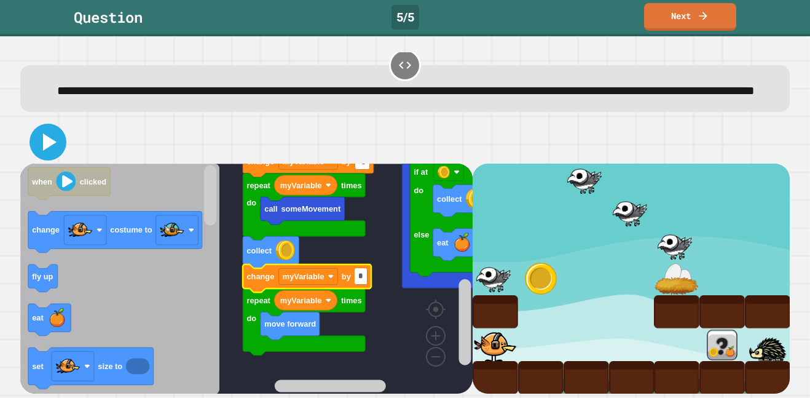
type input "*"
click at [39, 148] on icon at bounding box center [48, 142] width 30 height 30
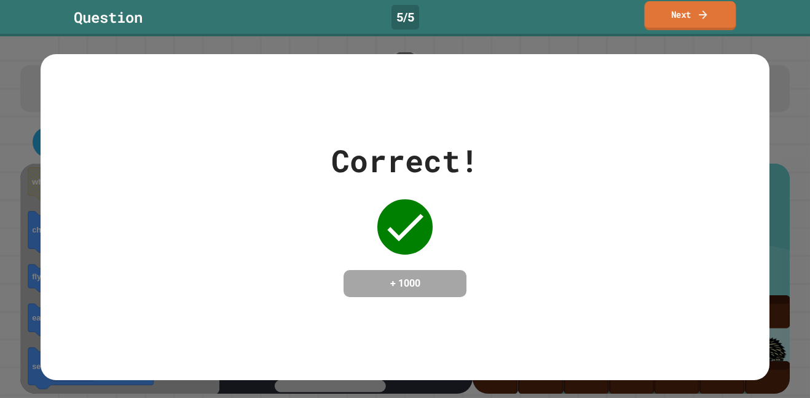
click at [678, 4] on link "Next" at bounding box center [691, 15] width 92 height 29
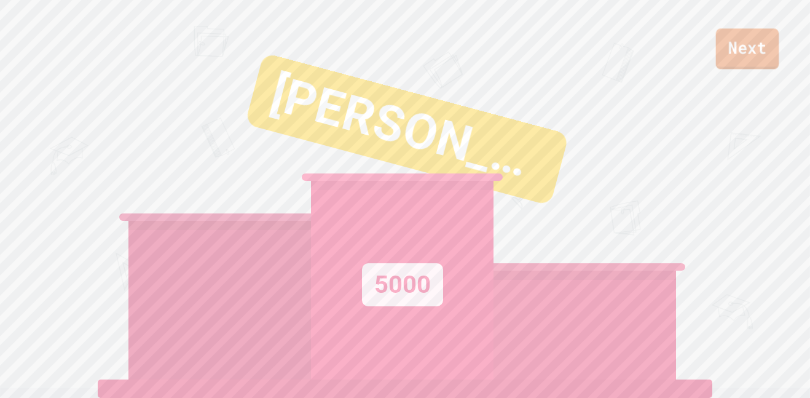
click at [745, 44] on link "Next" at bounding box center [747, 48] width 63 height 41
